Goal: Navigation & Orientation: Find specific page/section

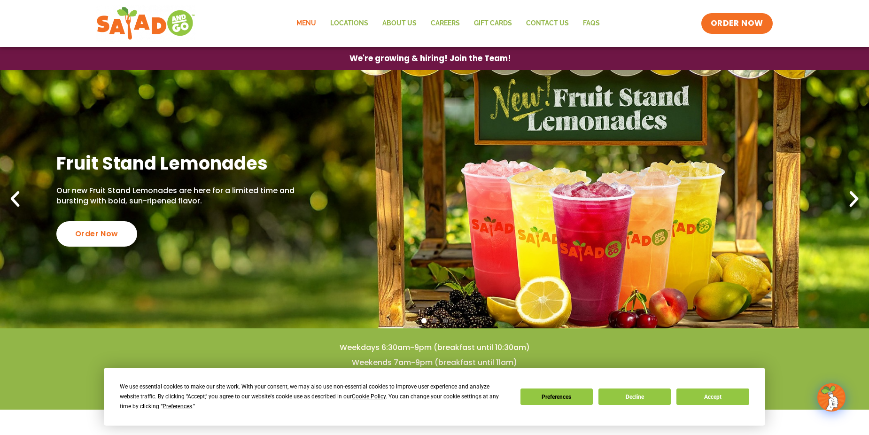
click at [315, 24] on link "Menu" at bounding box center [306, 24] width 34 height 22
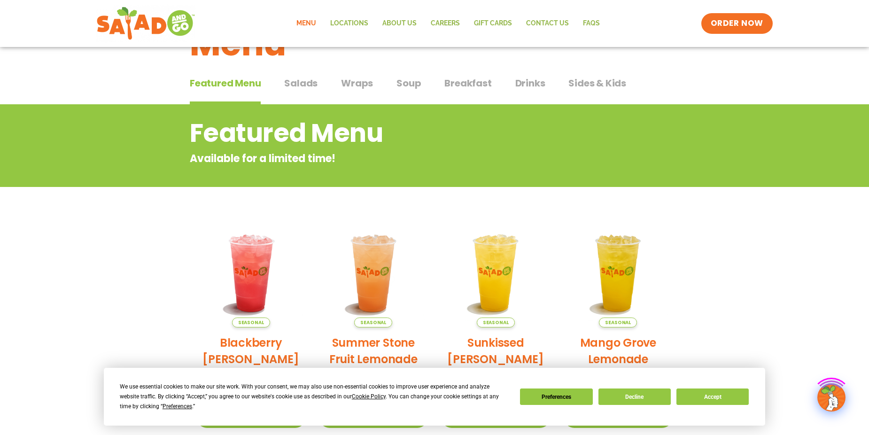
scroll to position [47, 0]
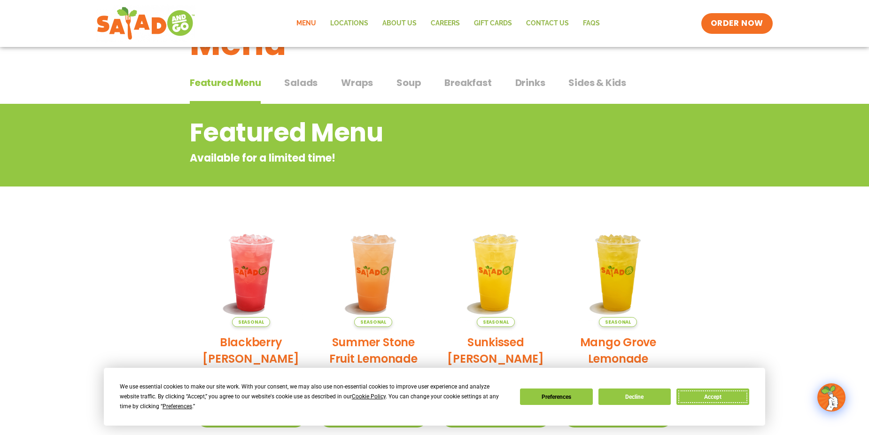
click at [699, 395] on button "Accept" at bounding box center [712, 396] width 72 height 16
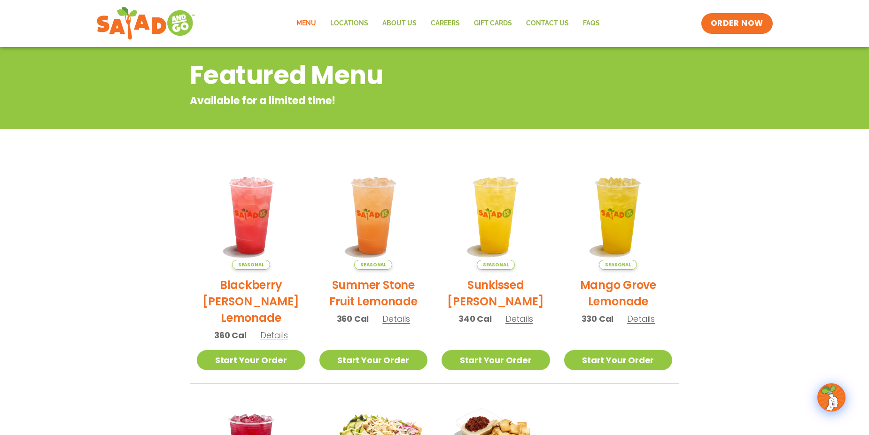
scroll to position [74, 0]
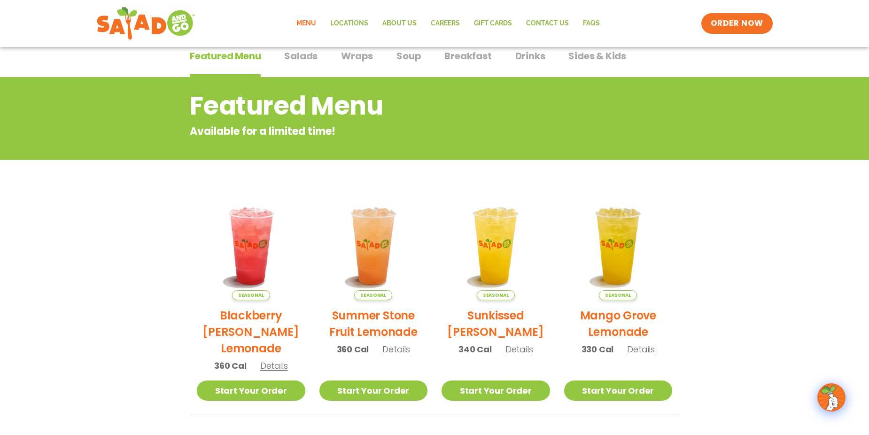
click at [288, 58] on span "Salads" at bounding box center [300, 56] width 33 height 14
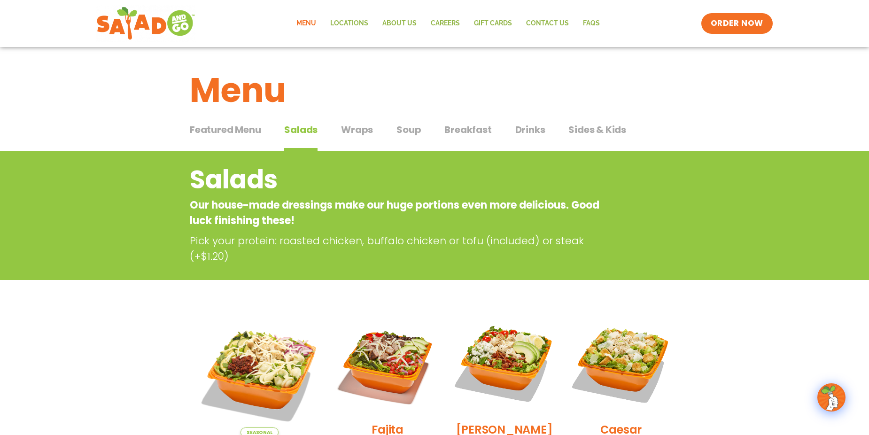
click at [357, 128] on span "Wraps" at bounding box center [357, 130] width 32 height 14
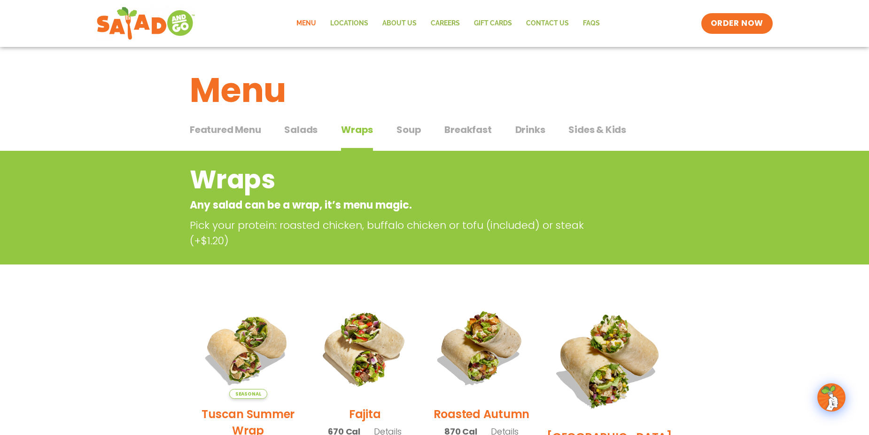
click at [402, 131] on span "Soup" at bounding box center [408, 130] width 24 height 14
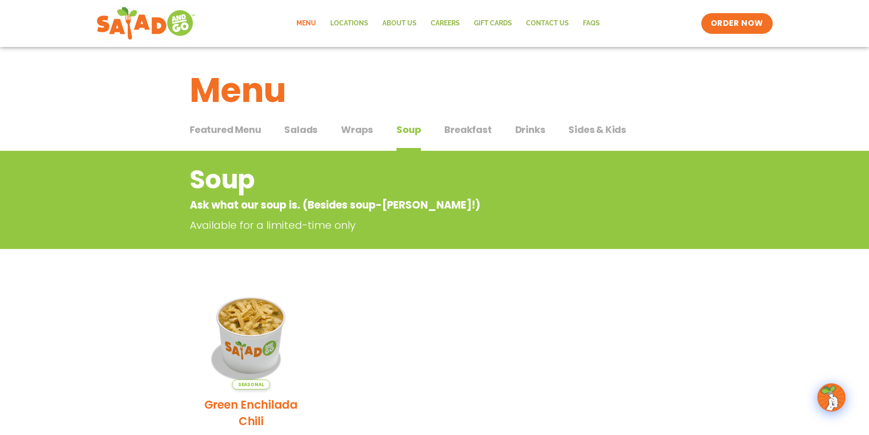
click at [467, 133] on span "Breakfast" at bounding box center [467, 130] width 47 height 14
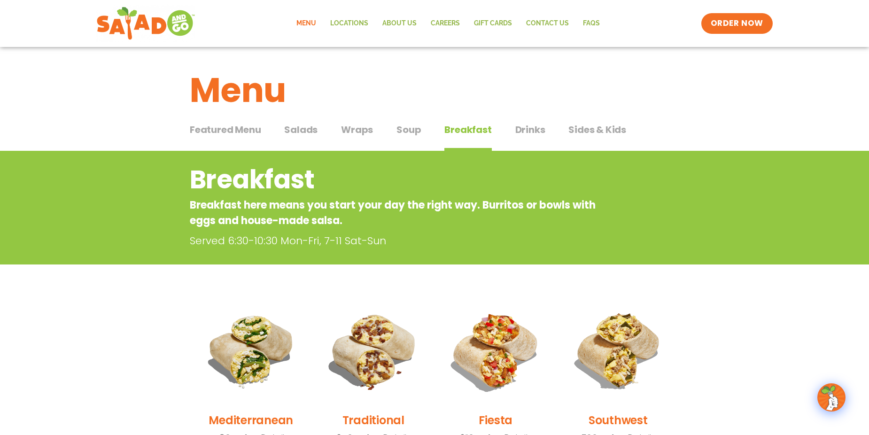
click at [576, 123] on span "Sides & Kids" at bounding box center [597, 130] width 58 height 14
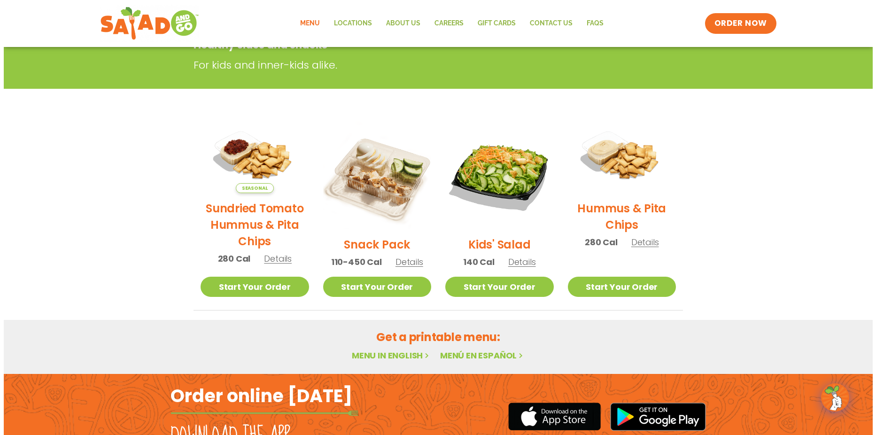
scroll to position [188, 0]
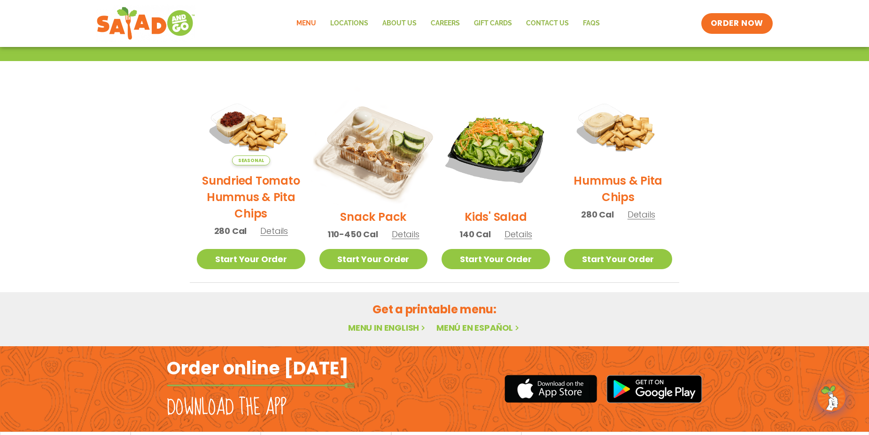
click at [374, 190] on img at bounding box center [373, 147] width 127 height 127
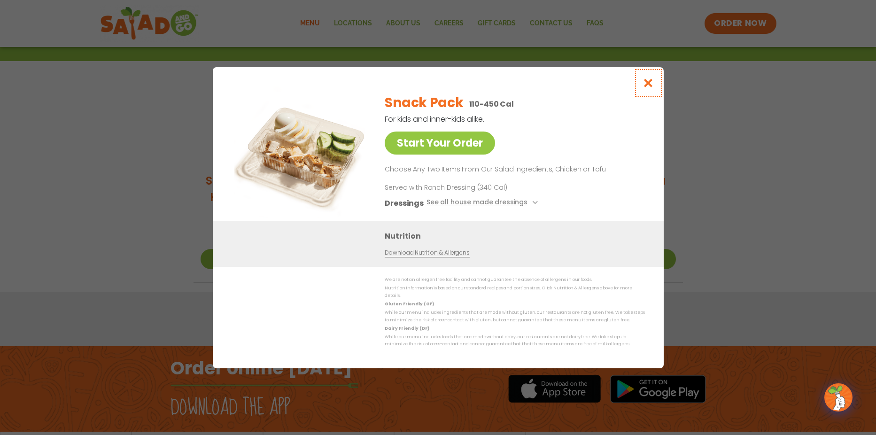
click at [652, 86] on icon "Close modal" at bounding box center [648, 83] width 12 height 10
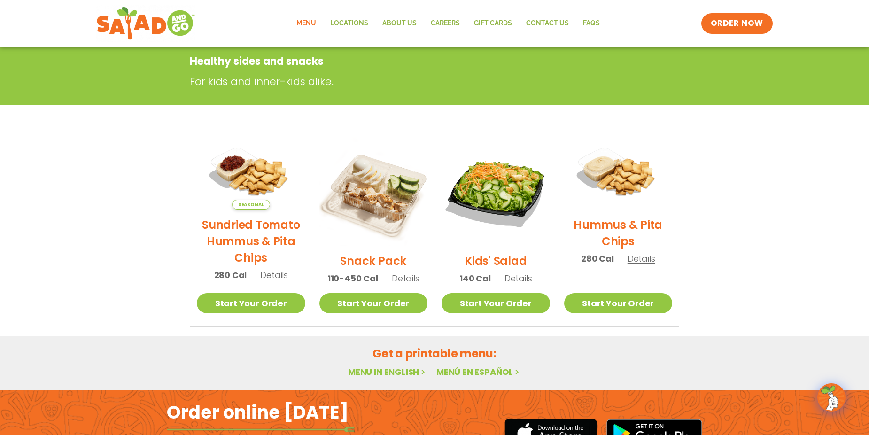
scroll to position [0, 0]
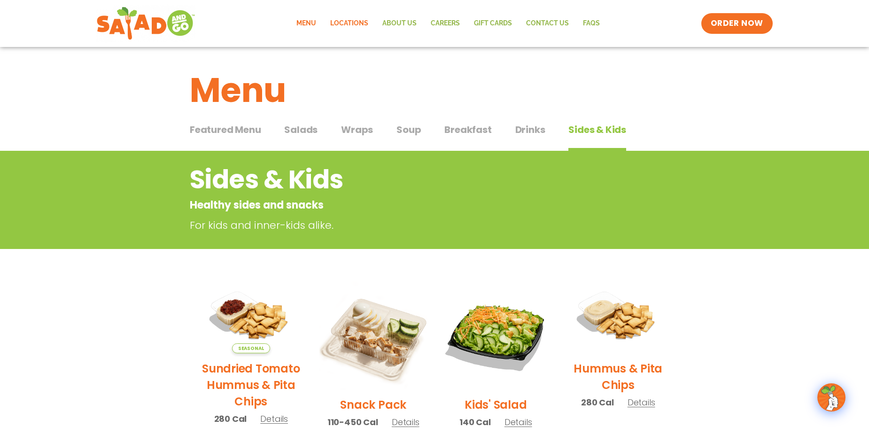
click at [356, 26] on link "Locations" at bounding box center [349, 24] width 52 height 22
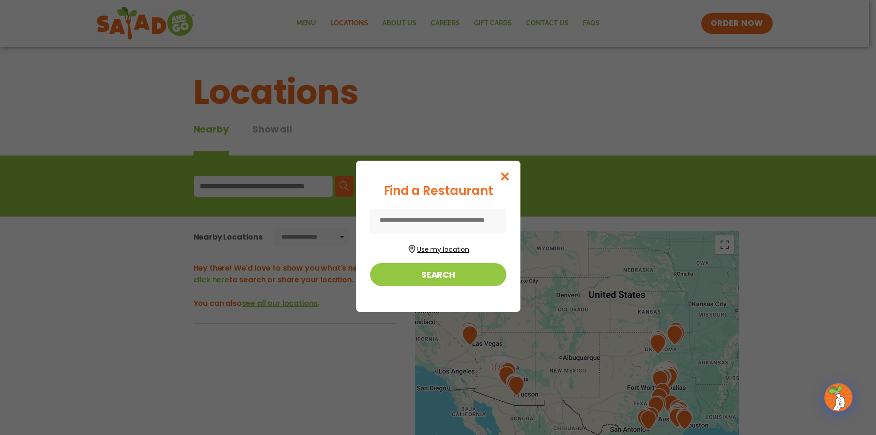
click at [439, 254] on button "Use my location" at bounding box center [438, 248] width 136 height 13
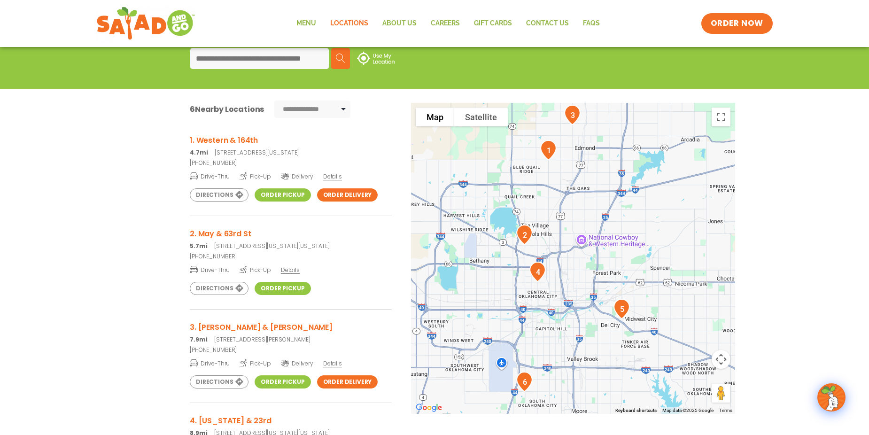
scroll to position [141, 0]
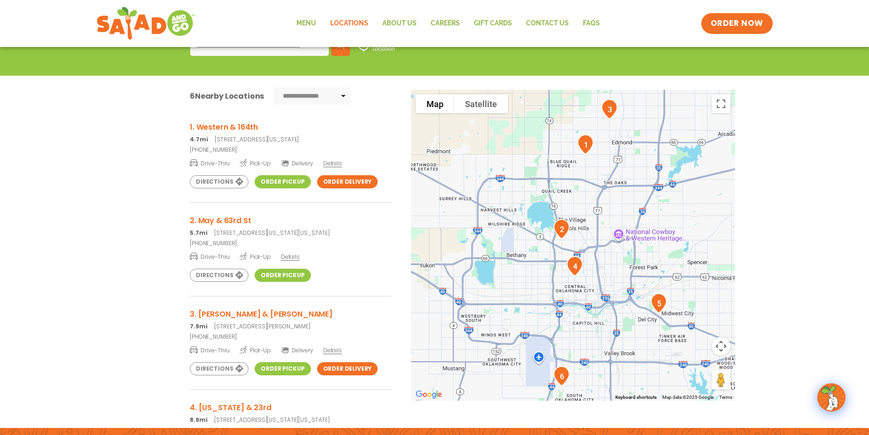
drag, startPoint x: 597, startPoint y: 248, endPoint x: 637, endPoint y: 256, distance: 41.1
click at [637, 256] on div at bounding box center [573, 245] width 324 height 311
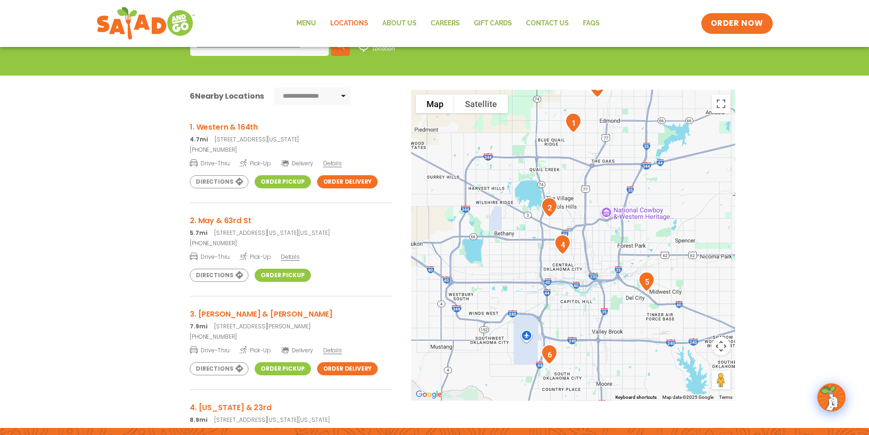
drag, startPoint x: 616, startPoint y: 260, endPoint x: 604, endPoint y: 237, distance: 25.8
click at [604, 237] on div at bounding box center [573, 245] width 324 height 311
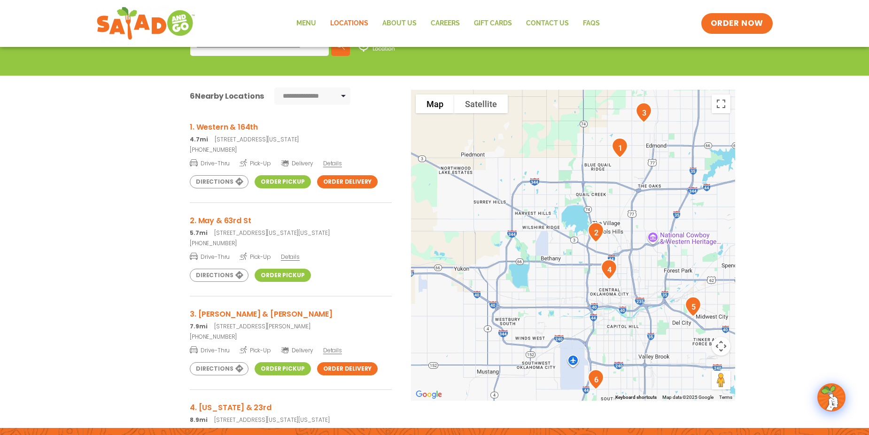
drag, startPoint x: 484, startPoint y: 251, endPoint x: 532, endPoint y: 277, distance: 54.0
click at [532, 277] on div at bounding box center [573, 245] width 324 height 311
